Goal: Task Accomplishment & Management: Use online tool/utility

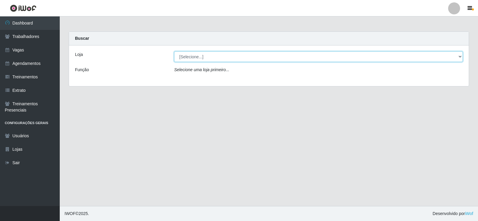
click at [462, 56] on select "[Selecione...] [PERSON_NAME]" at bounding box center [318, 56] width 289 height 10
select select "430"
click at [174, 51] on select "[Selecione...] [PERSON_NAME]" at bounding box center [318, 56] width 289 height 10
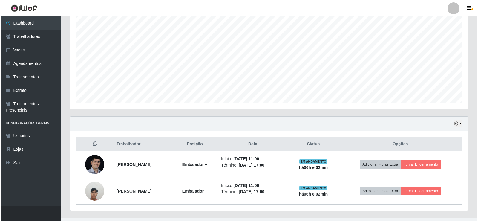
scroll to position [123, 0]
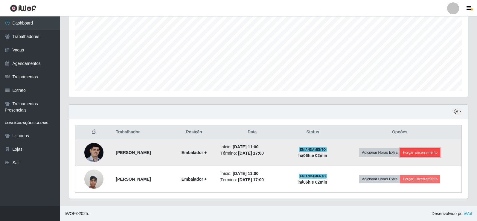
click at [427, 152] on button "Forçar Encerramento" at bounding box center [420, 152] width 40 height 8
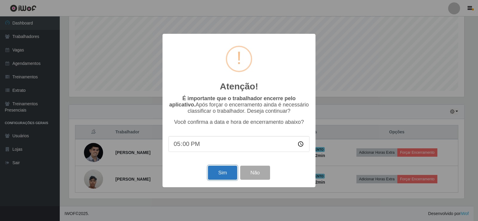
click at [218, 175] on button "Sim" at bounding box center [222, 173] width 29 height 14
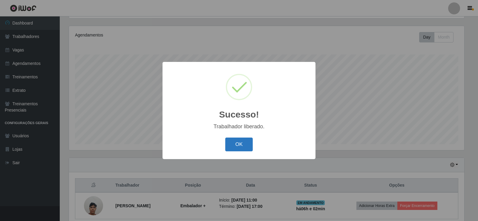
click at [236, 144] on button "OK" at bounding box center [239, 145] width 28 height 14
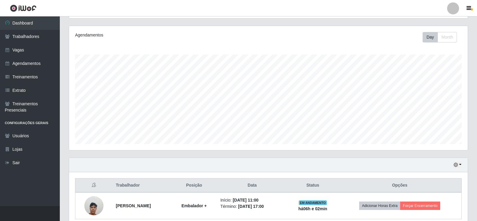
scroll to position [96, 0]
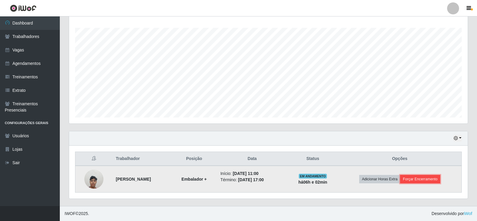
click at [419, 177] on button "Forçar Encerramento" at bounding box center [420, 179] width 40 height 8
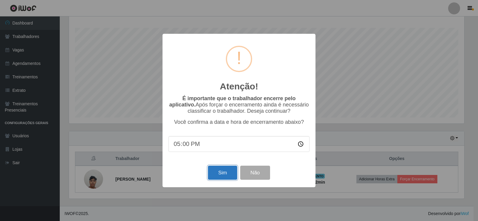
click at [219, 175] on button "Sim" at bounding box center [222, 173] width 29 height 14
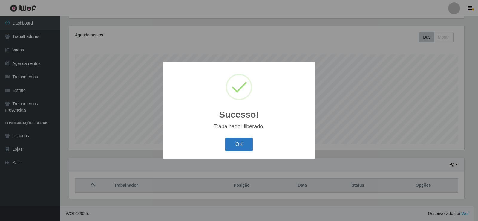
click at [236, 143] on button "OK" at bounding box center [239, 145] width 28 height 14
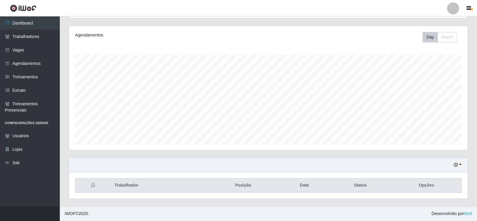
scroll to position [1, 0]
